Goal: Information Seeking & Learning: Learn about a topic

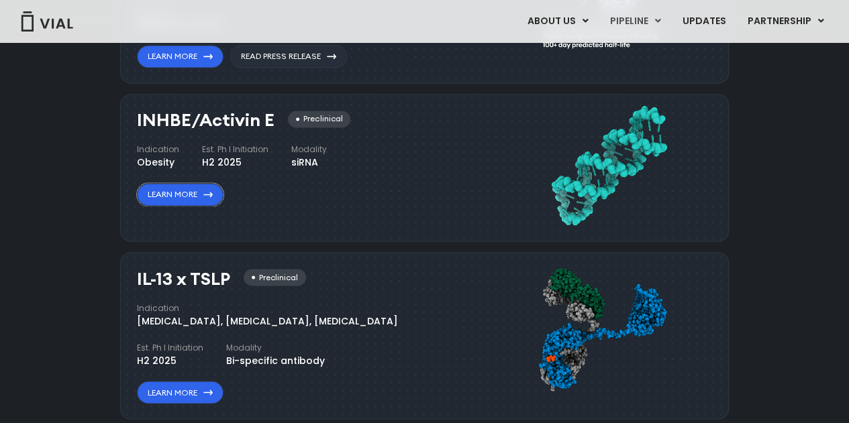
scroll to position [1092, 0]
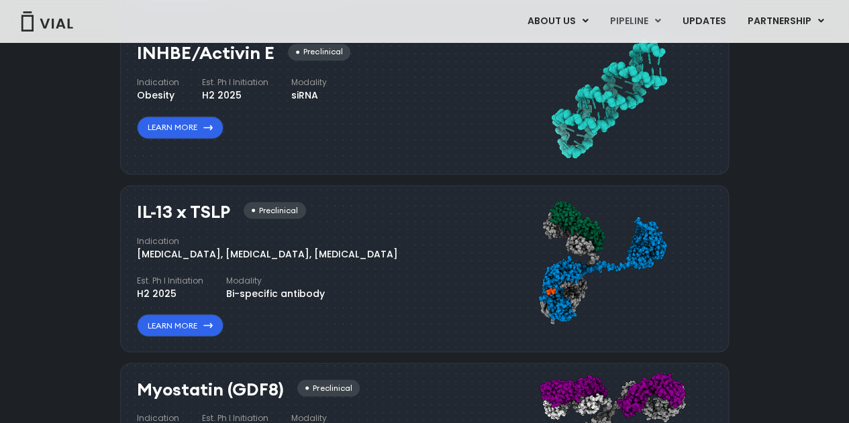
drag, startPoint x: 209, startPoint y: 323, endPoint x: 274, endPoint y: 178, distance: 158.6
click at [274, 178] on div "TL1A HLE Phase I VIAL-TL1A-HLE has started a phase 1 trial and remains on track…" at bounding box center [424, 219] width 608 height 826
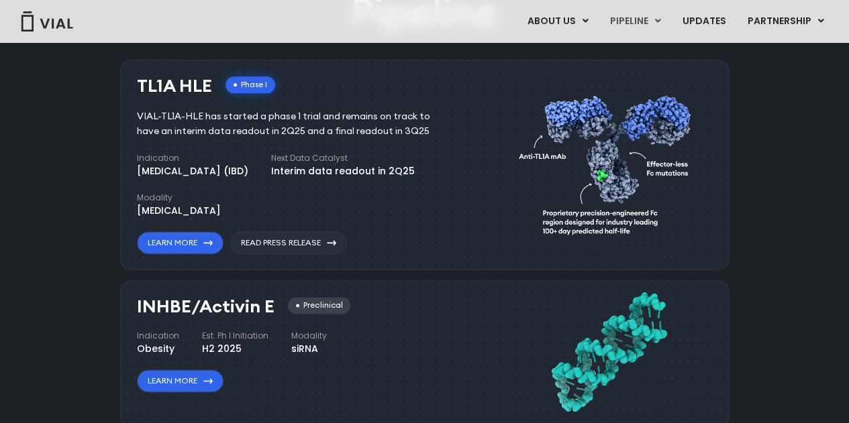
scroll to position [690, 0]
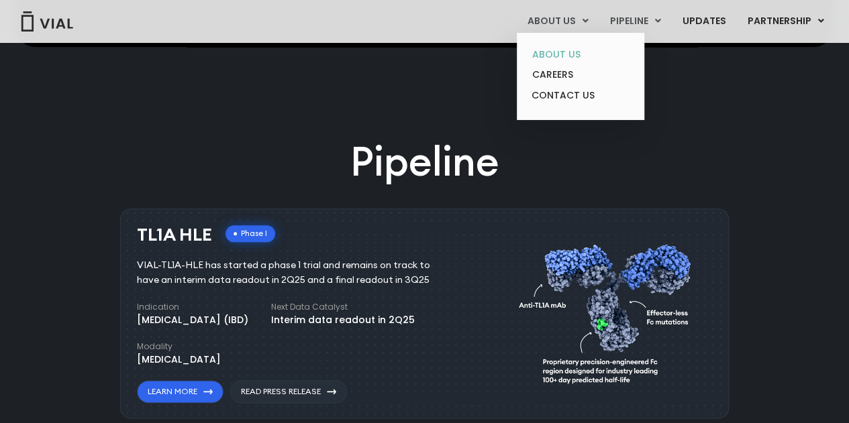
click at [568, 49] on link "ABOUT US" at bounding box center [579, 54] width 117 height 21
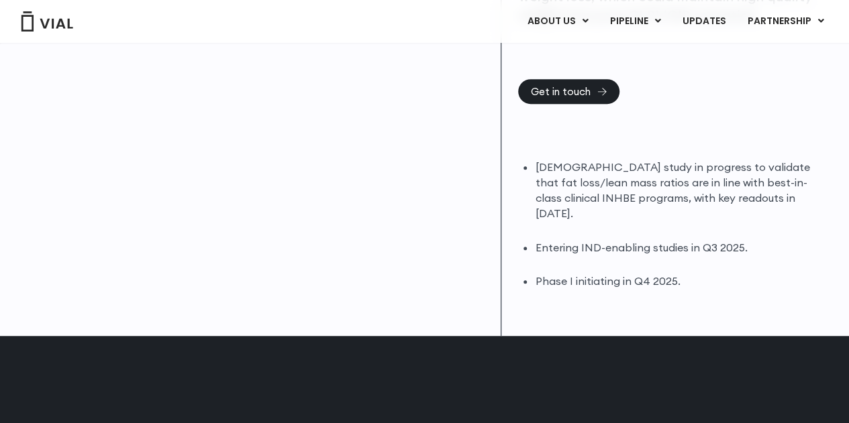
scroll to position [403, 0]
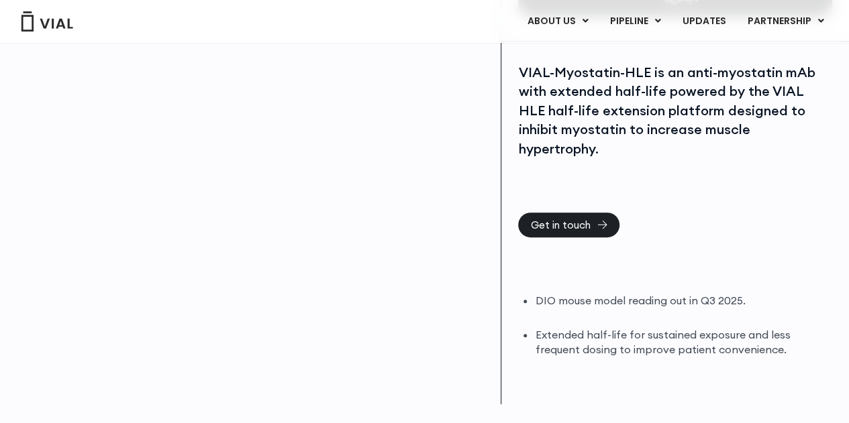
scroll to position [268, 0]
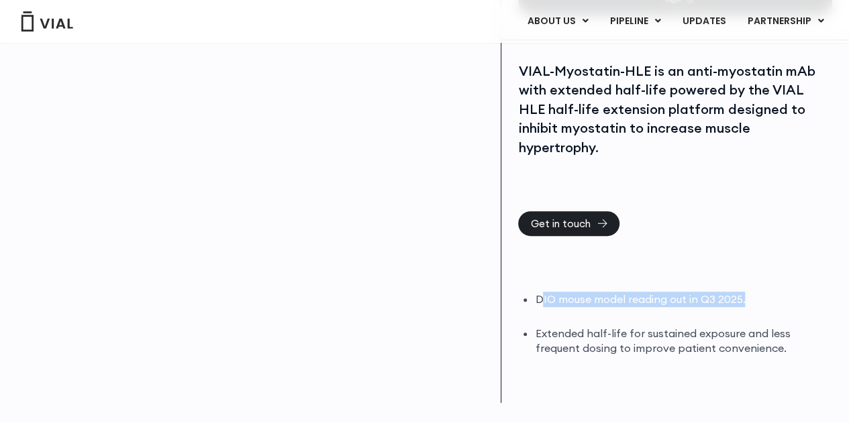
drag, startPoint x: 539, startPoint y: 281, endPoint x: 753, endPoint y: 282, distance: 213.3
click at [753, 292] on li "DIO mouse model reading out in Q3 2025." at bounding box center [683, 299] width 297 height 15
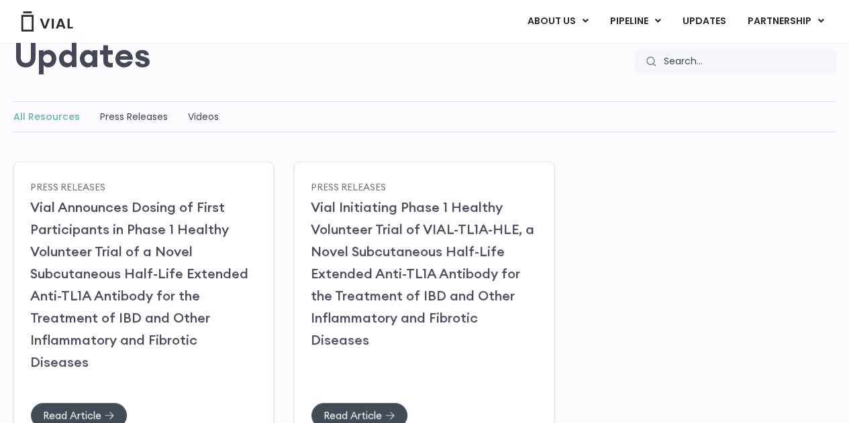
scroll to position [201, 0]
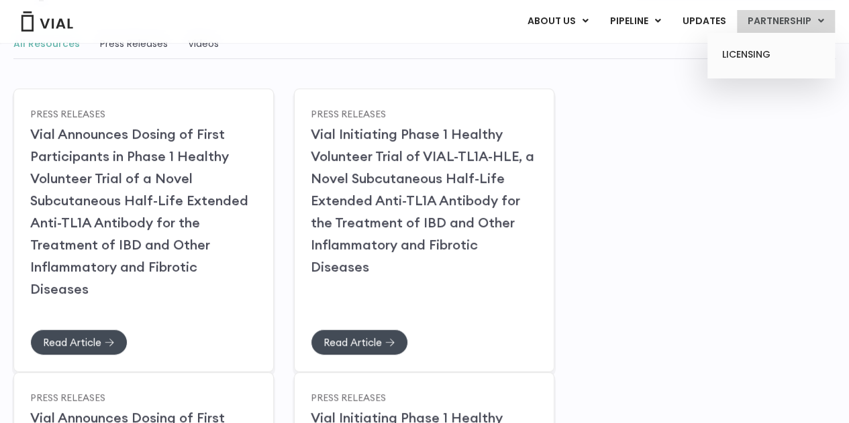
click at [783, 17] on link "PARTNERSHIP" at bounding box center [786, 21] width 98 height 23
click at [796, 22] on link "PARTNERSHIP" at bounding box center [786, 21] width 98 height 23
click at [775, 27] on link "PARTNERSHIP" at bounding box center [786, 21] width 98 height 23
click at [754, 52] on link "LICENSING" at bounding box center [770, 54] width 117 height 21
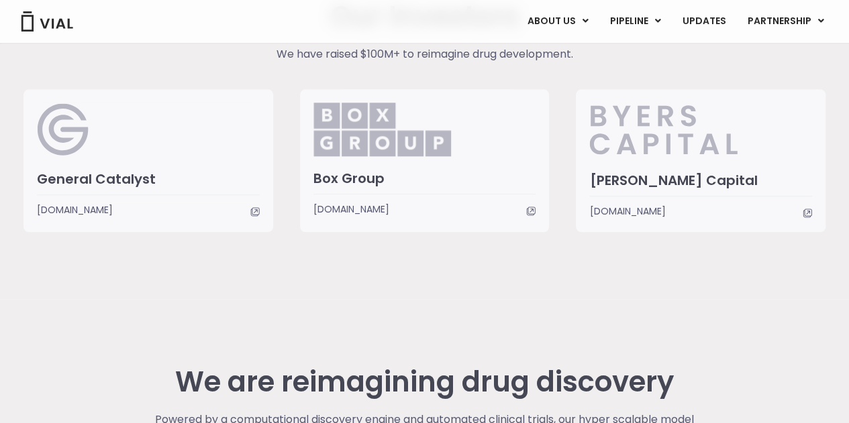
scroll to position [3458, 0]
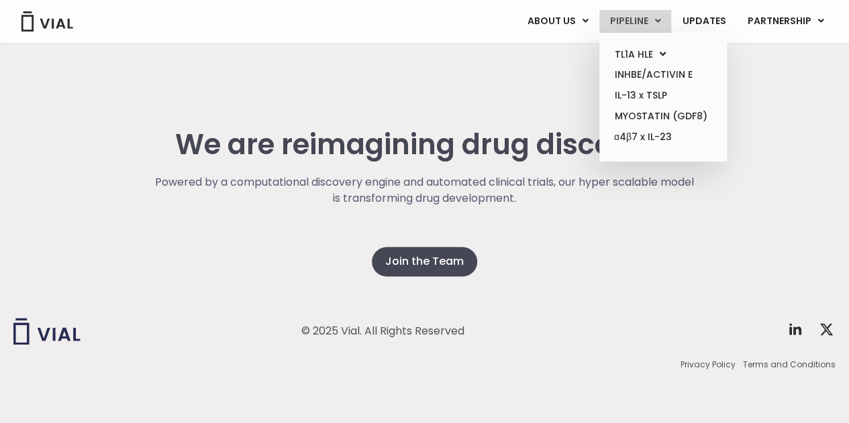
click at [644, 26] on link "PIPELINE" at bounding box center [635, 21] width 72 height 23
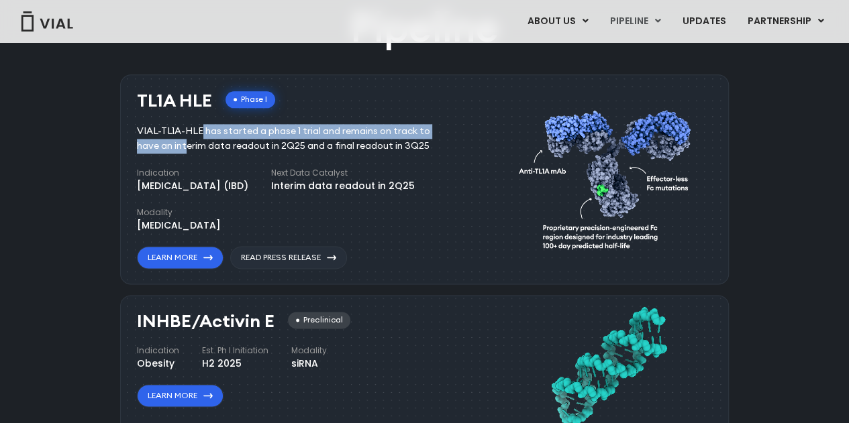
drag, startPoint x: 130, startPoint y: 129, endPoint x: 419, endPoint y: 137, distance: 288.6
click at [419, 137] on div "TL1A HLE Phase I VIAL-TL1A-HLE has started a phase 1 trial and remains on track…" at bounding box center [424, 179] width 608 height 210
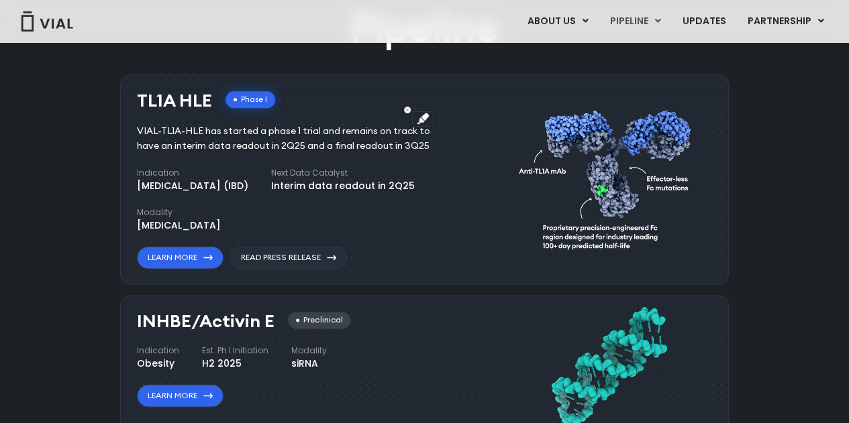
drag, startPoint x: 326, startPoint y: 184, endPoint x: 465, endPoint y: 187, distance: 138.9
click at [465, 187] on div "TL1A HLE Phase I VIAL-TL1A-HLE has started a phase 1 trial and remains on track…" at bounding box center [317, 177] width 360 height 184
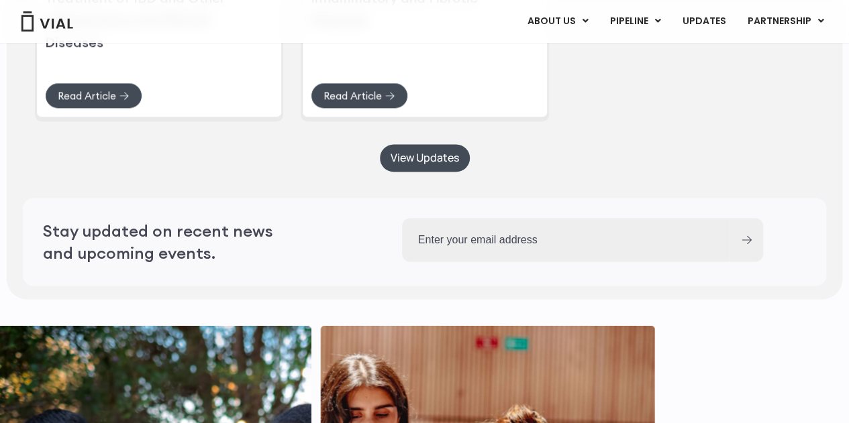
scroll to position [3507, 0]
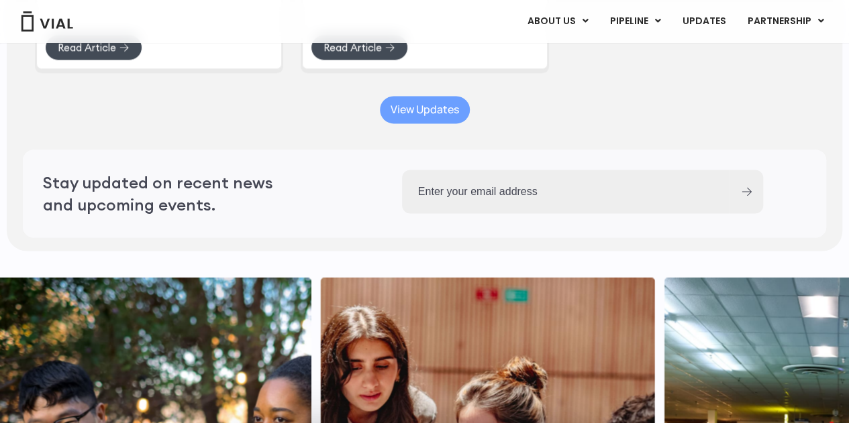
click at [443, 115] on span "View Updates" at bounding box center [424, 110] width 68 height 10
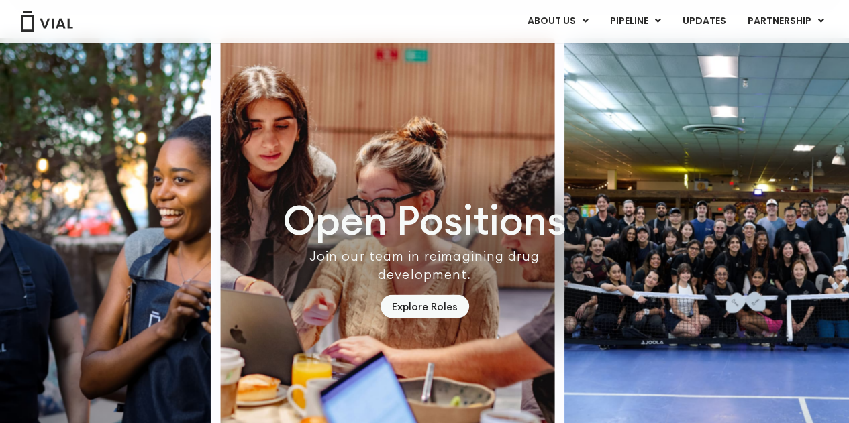
scroll to position [3865, 0]
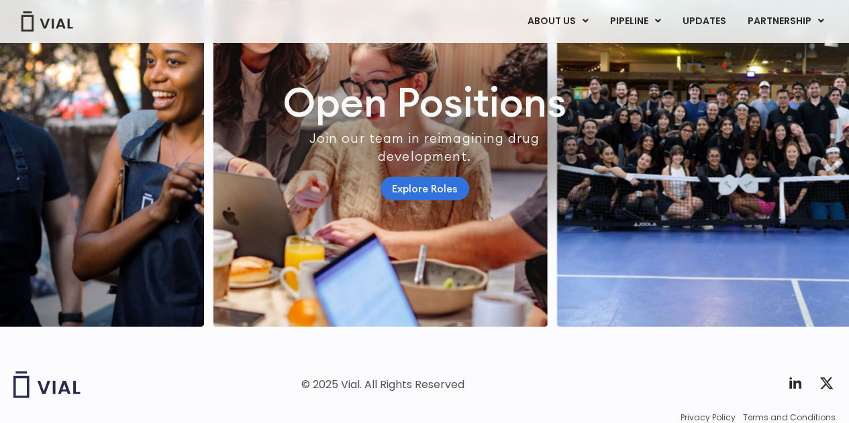
click at [409, 189] on link "Explore Roles" at bounding box center [424, 188] width 89 height 23
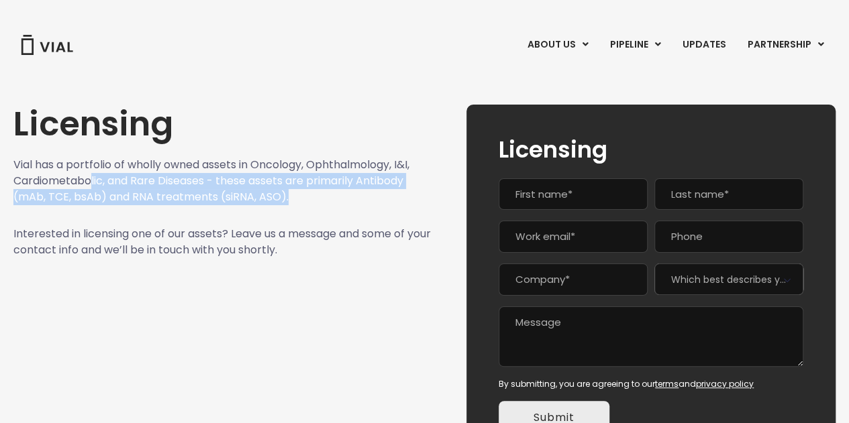
drag, startPoint x: 246, startPoint y: 183, endPoint x: 309, endPoint y: 198, distance: 64.8
click at [309, 197] on p "Vial has a portfolio of wholly owned assets in Oncology, Ophthalmology, I&I, Ca…" at bounding box center [222, 181] width 419 height 48
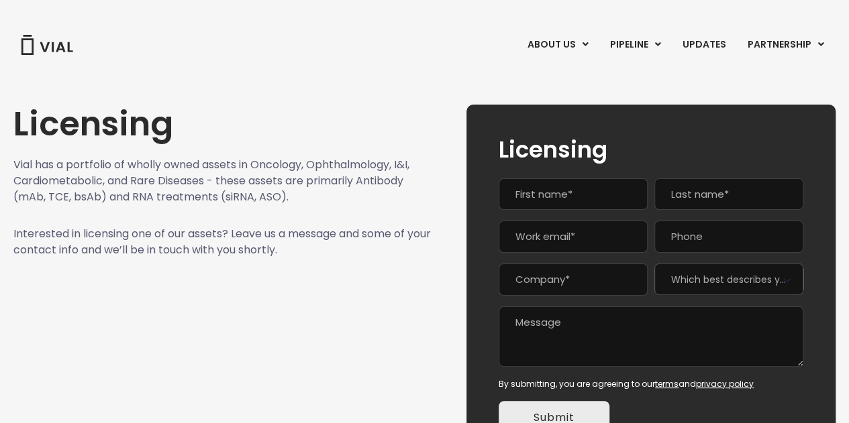
click at [256, 227] on p "Interested in licensing one of our assets? Leave us a message and some of your …" at bounding box center [222, 242] width 419 height 32
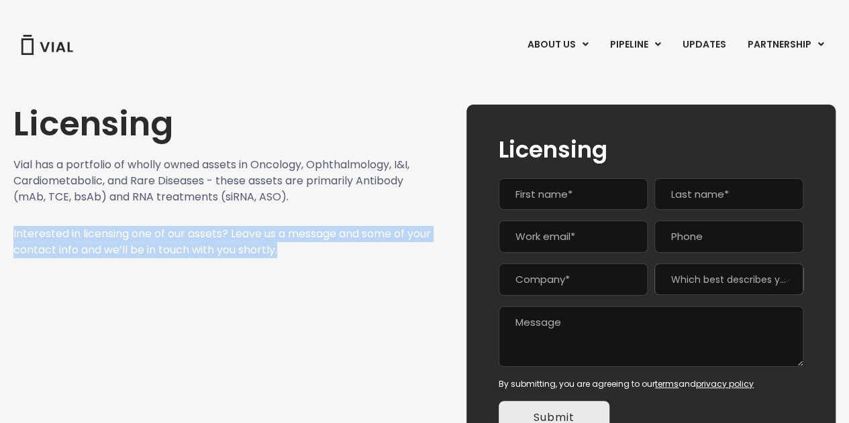
drag, startPoint x: 11, startPoint y: 231, endPoint x: 339, endPoint y: 250, distance: 328.0
click at [339, 250] on div "Licensing Vial has a portfolio of wholly owned assets in Oncology, Ophthalmolog…" at bounding box center [424, 269] width 849 height 426
click at [258, 279] on div "Licensing Vial has a portfolio of wholly owned assets in Oncology, Ophthalmolog…" at bounding box center [222, 286] width 419 height 362
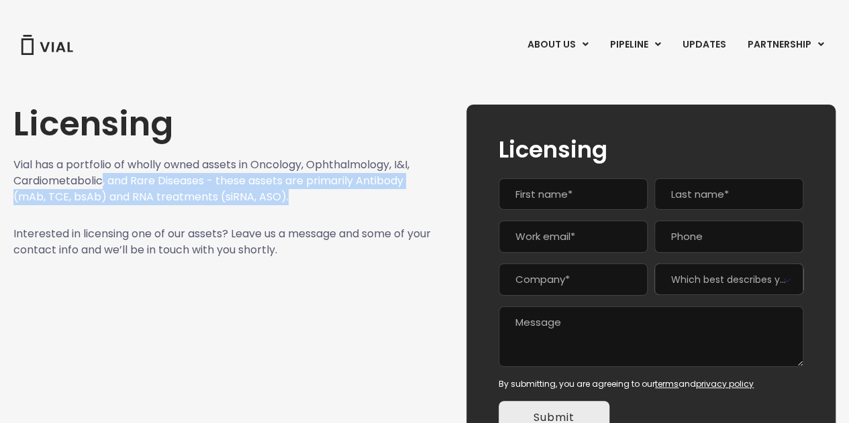
drag, startPoint x: 103, startPoint y: 176, endPoint x: 338, endPoint y: 196, distance: 235.6
click at [338, 196] on p "Vial has a portfolio of wholly owned assets in Oncology, Ophthalmology, I&I, Ca…" at bounding box center [222, 181] width 419 height 48
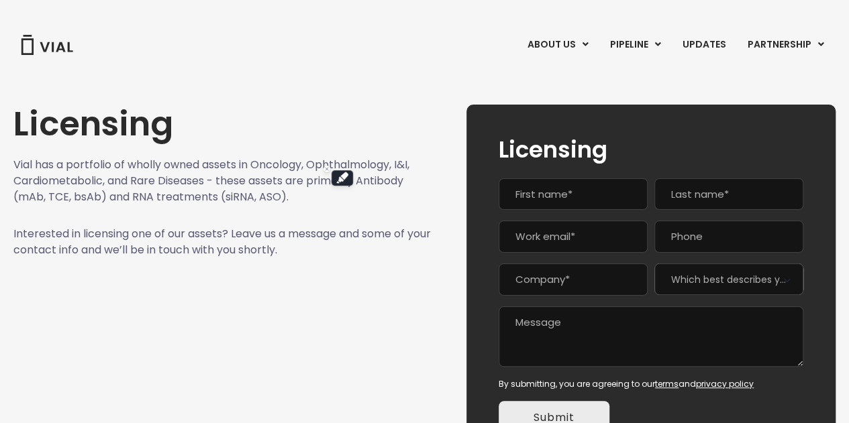
click at [236, 215] on span at bounding box center [222, 215] width 419 height 1
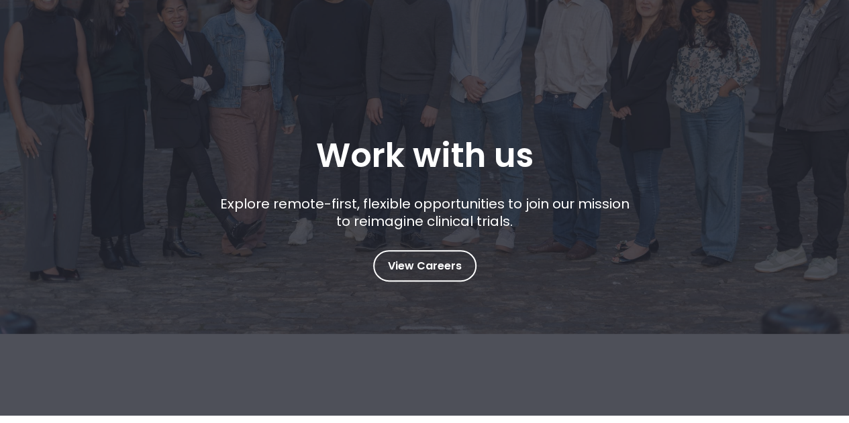
scroll to position [201, 0]
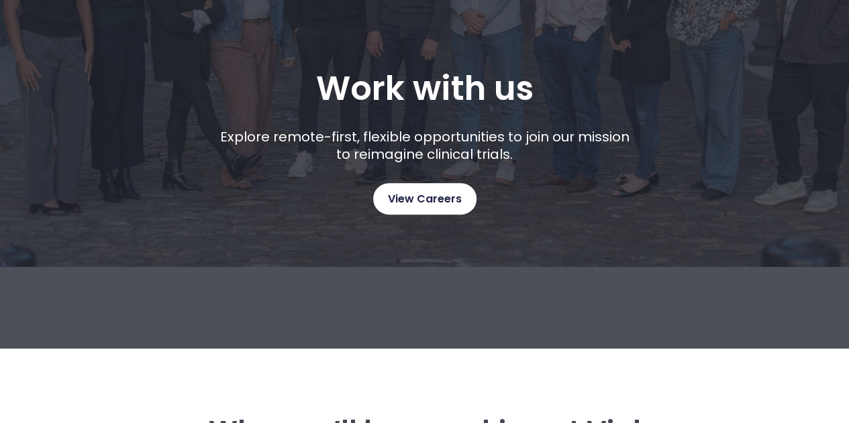
click at [433, 207] on span "View Careers" at bounding box center [425, 199] width 74 height 17
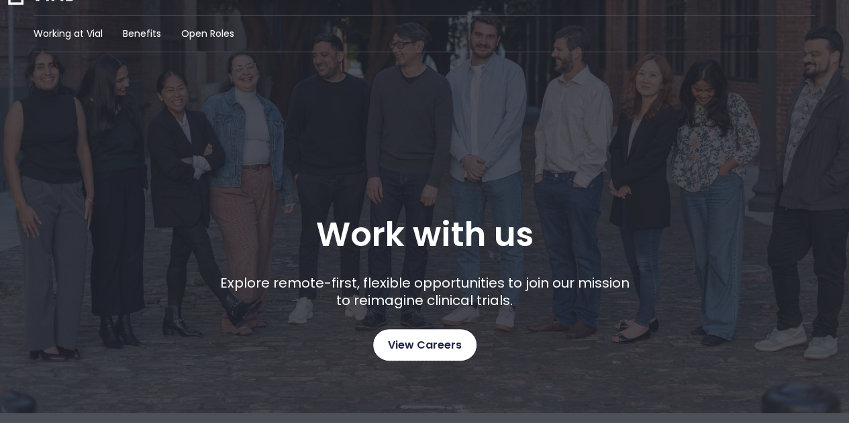
scroll to position [0, 0]
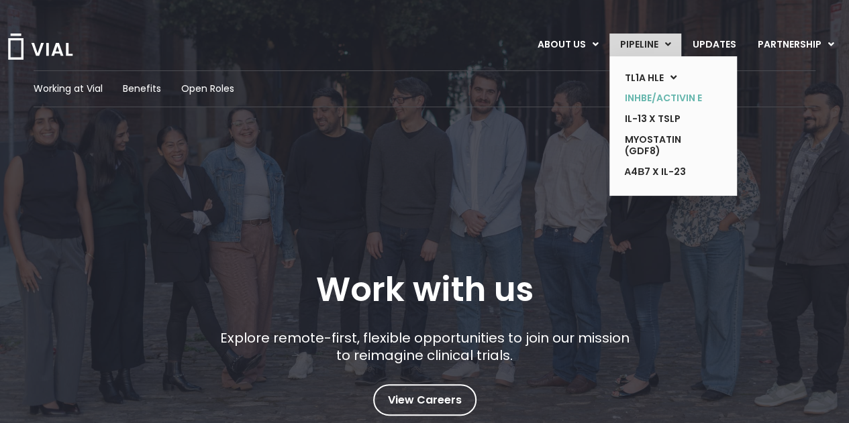
click at [648, 96] on link "INHBE/ACTIVIN E" at bounding box center [663, 98] width 98 height 21
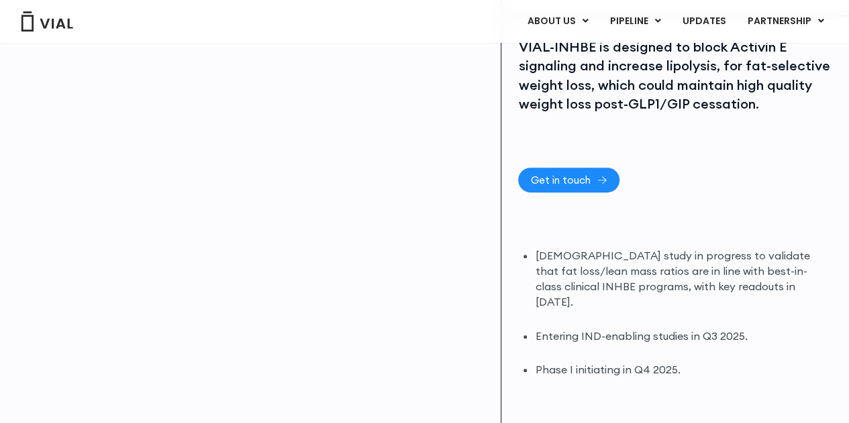
scroll to position [335, 0]
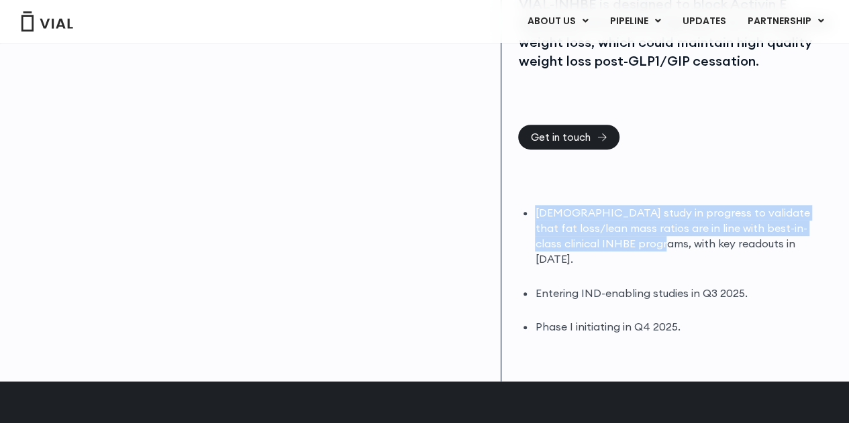
drag, startPoint x: 535, startPoint y: 213, endPoint x: 617, endPoint y: 250, distance: 89.2
click at [635, 244] on li "DIO study in progress to validate that fat loss/lean mass ratios are in line wi…" at bounding box center [683, 236] width 297 height 62
click at [608, 252] on ul "DIO study in progress to validate that fat loss/lean mass ratios are in line wi…" at bounding box center [683, 269] width 297 height 129
drag, startPoint x: 534, startPoint y: 219, endPoint x: 765, endPoint y: 250, distance: 232.8
click at [775, 250] on li "DIO study in progress to validate that fat loss/lean mass ratios are in line wi…" at bounding box center [683, 236] width 297 height 62
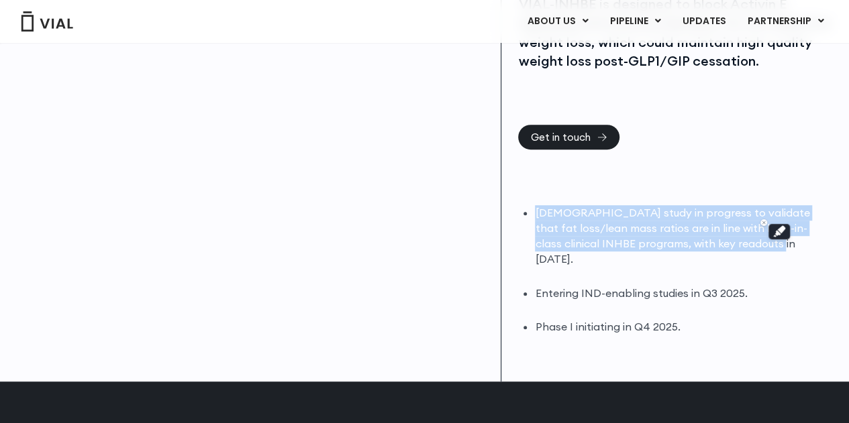
click at [613, 250] on li "DIO study in progress to validate that fat loss/lean mass ratios are in line wi…" at bounding box center [683, 236] width 297 height 62
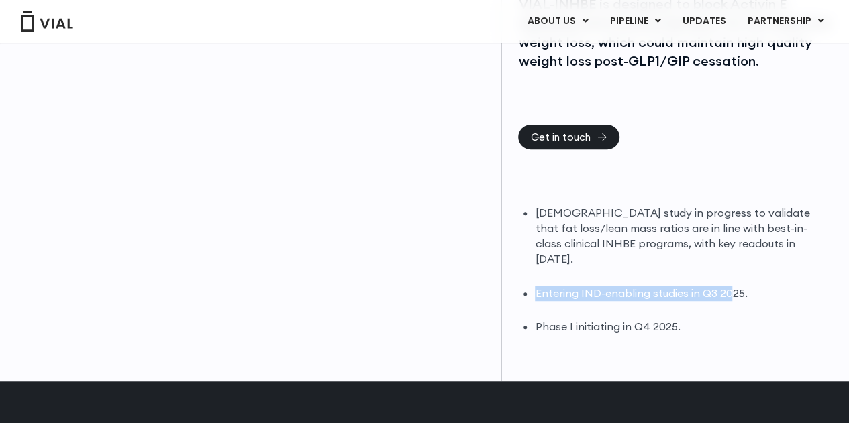
drag, startPoint x: 535, startPoint y: 279, endPoint x: 730, endPoint y: 281, distance: 194.6
click at [730, 286] on li "Entering IND-enabling studies in Q3 2025." at bounding box center [683, 293] width 297 height 15
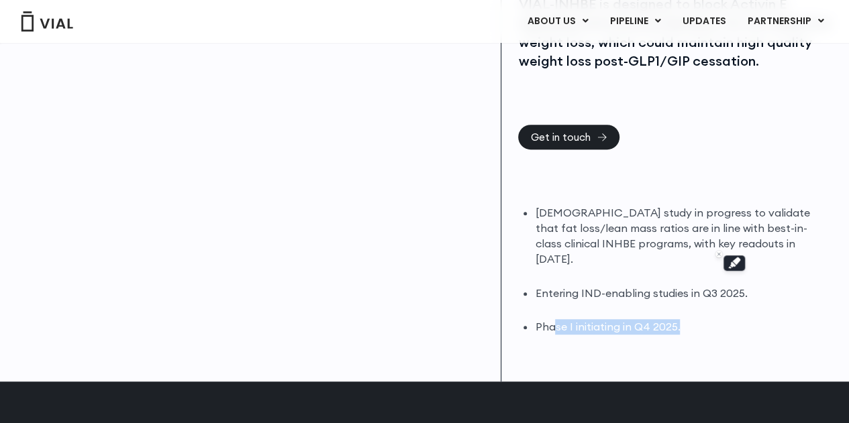
drag, startPoint x: 576, startPoint y: 311, endPoint x: 688, endPoint y: 317, distance: 111.5
click at [688, 319] on li "Phase I initiating in Q4 2025." at bounding box center [683, 326] width 297 height 15
click at [636, 319] on li "Phase I initiating in Q4 2025." at bounding box center [683, 326] width 297 height 15
